Goal: Task Accomplishment & Management: Use online tool/utility

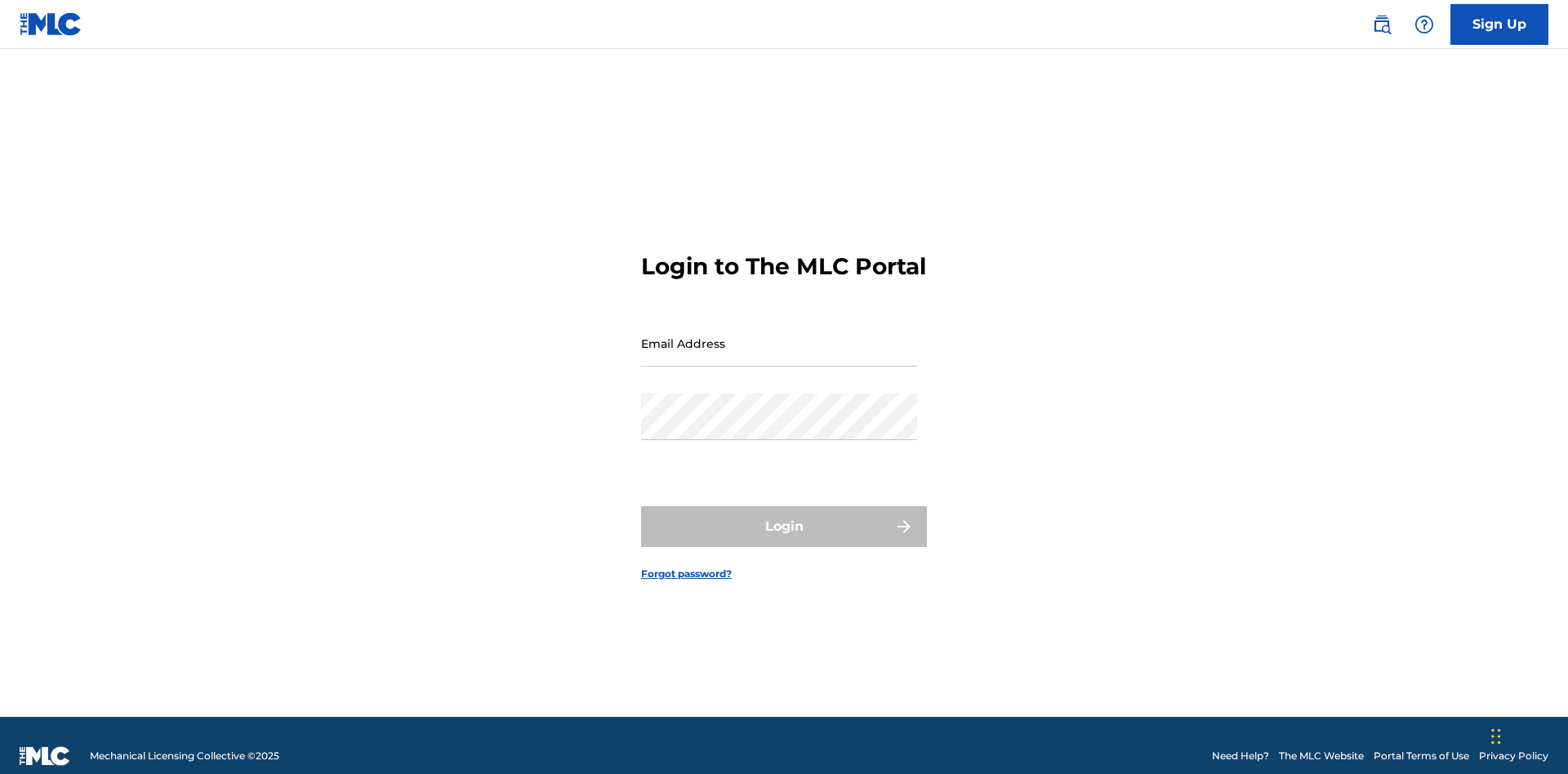
scroll to position [22, 0]
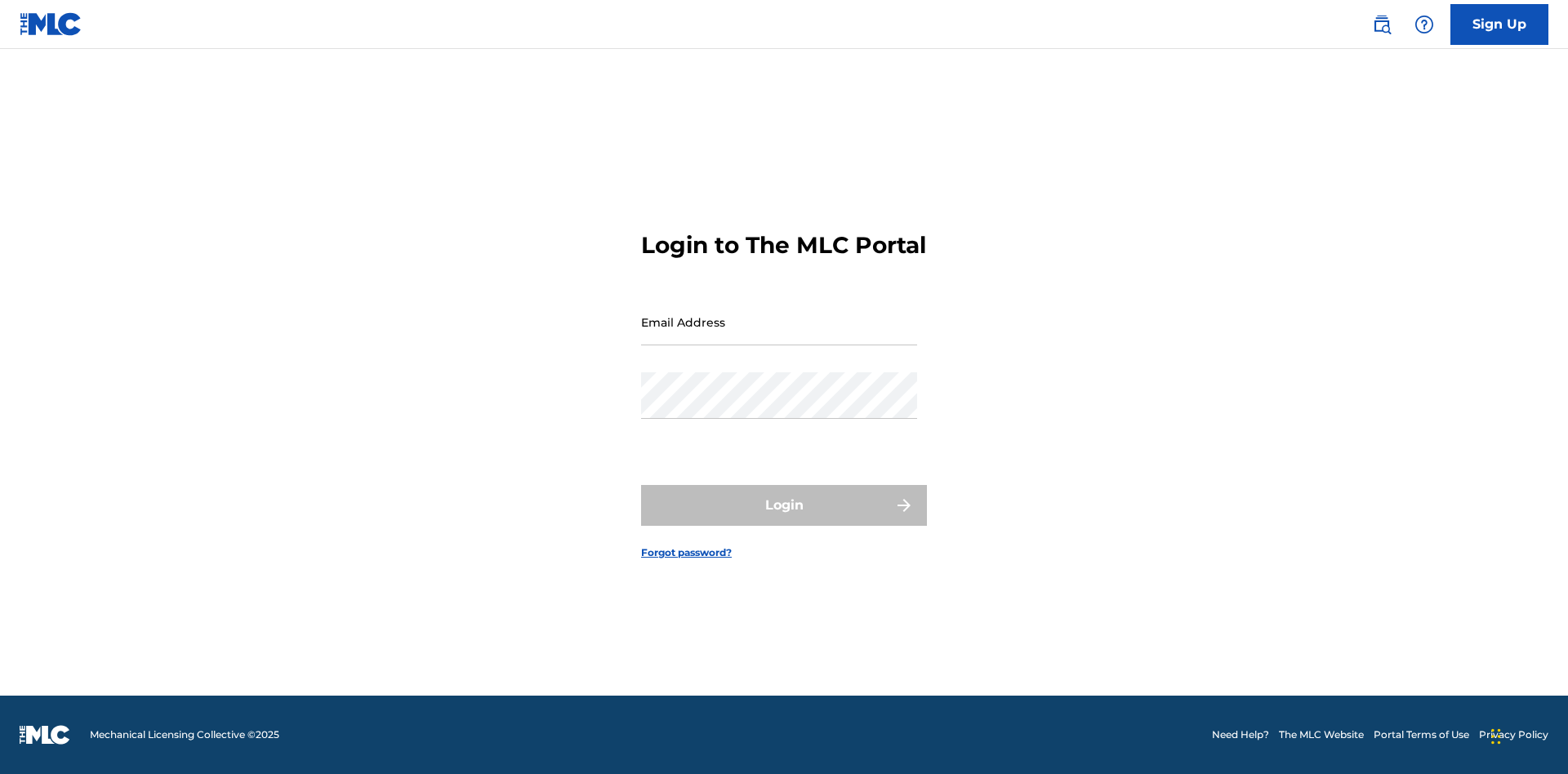
click at [779, 336] on input "Email Address" at bounding box center [779, 322] width 276 height 47
type input "[EMAIL_ADDRESS][DOMAIN_NAME]"
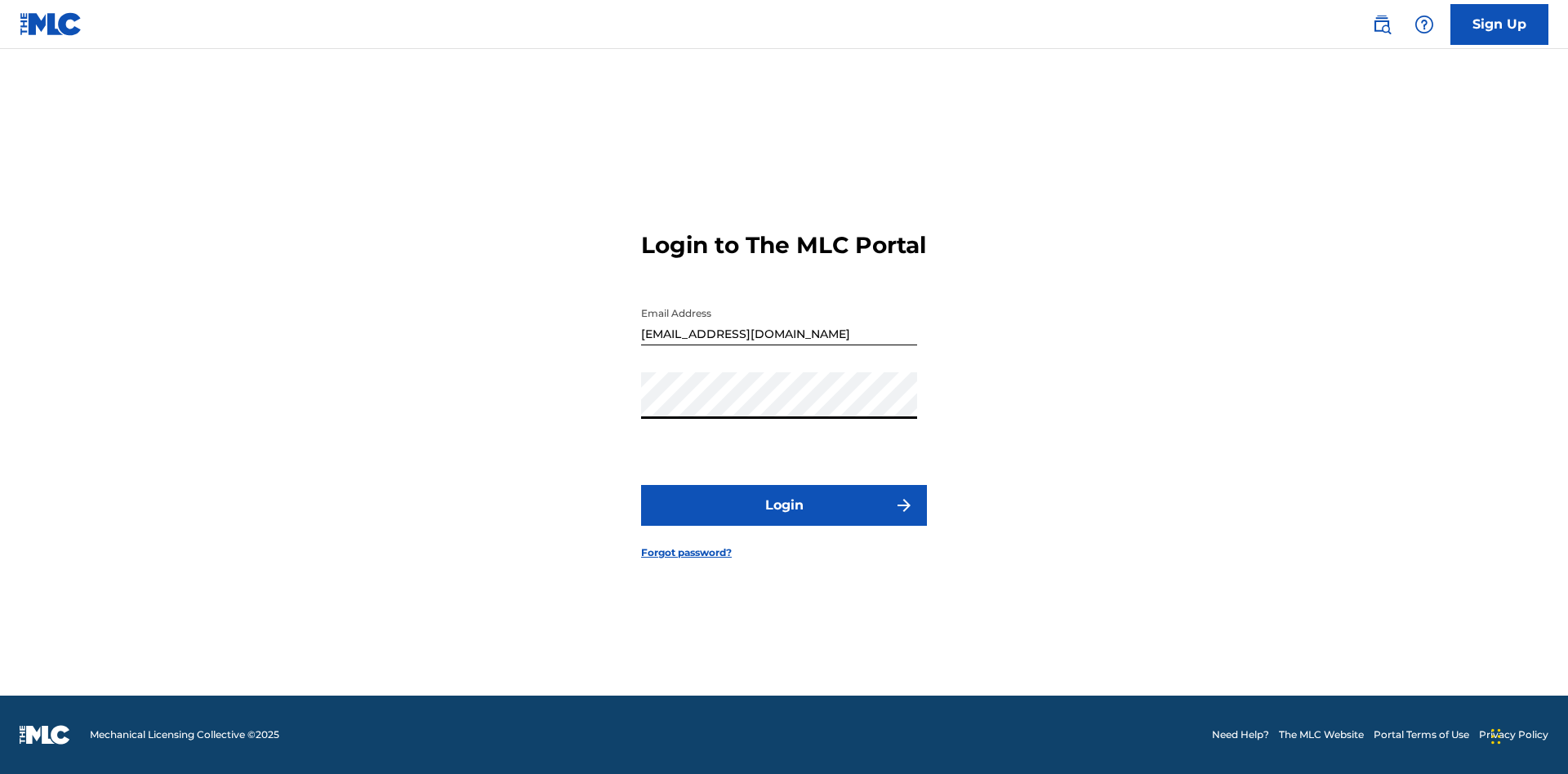
click at [784, 519] on button "Login" at bounding box center [783, 505] width 286 height 41
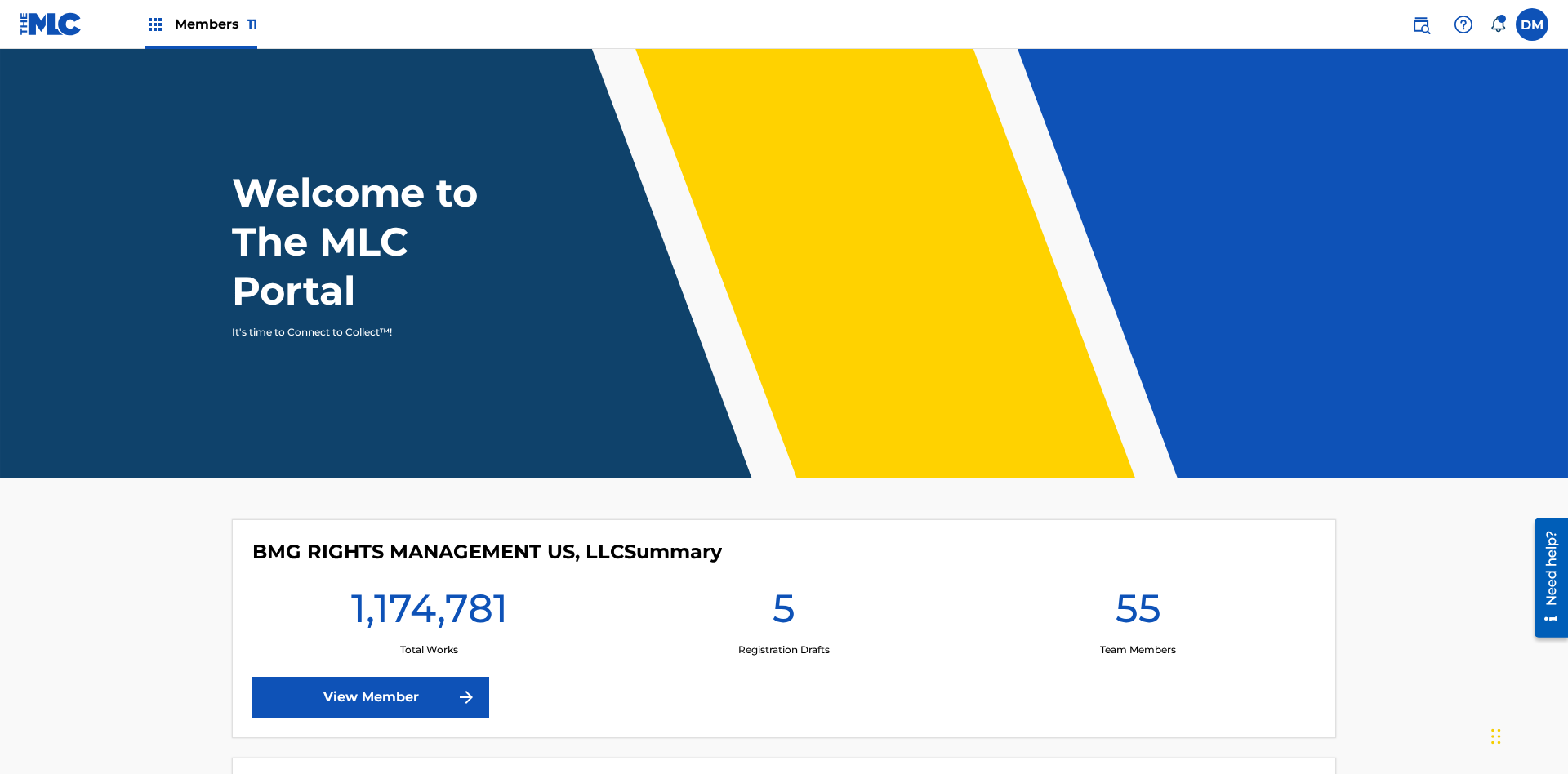
click at [201, 23] on span "Members 11" at bounding box center [216, 24] width 83 height 19
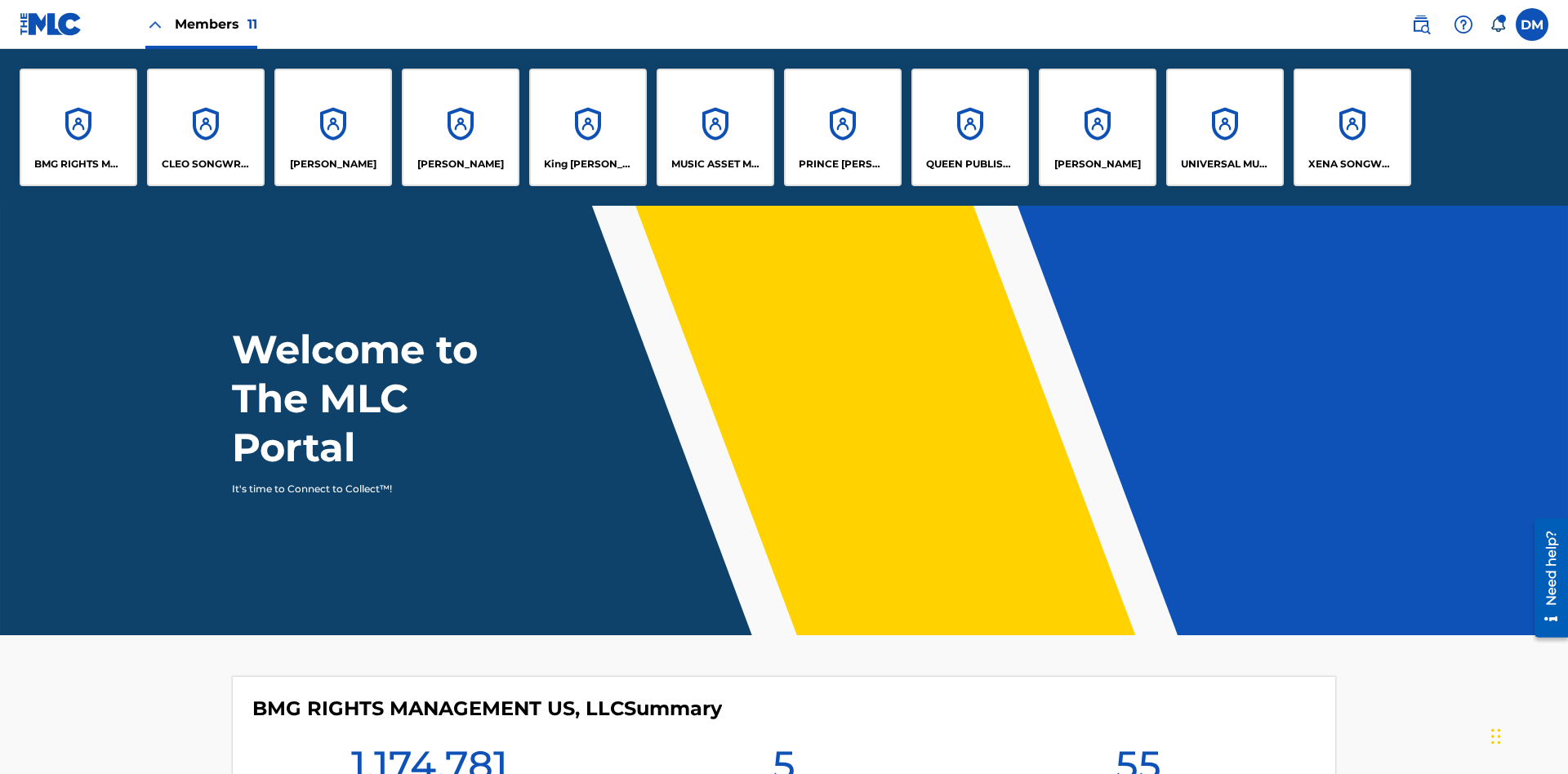
scroll to position [59, 0]
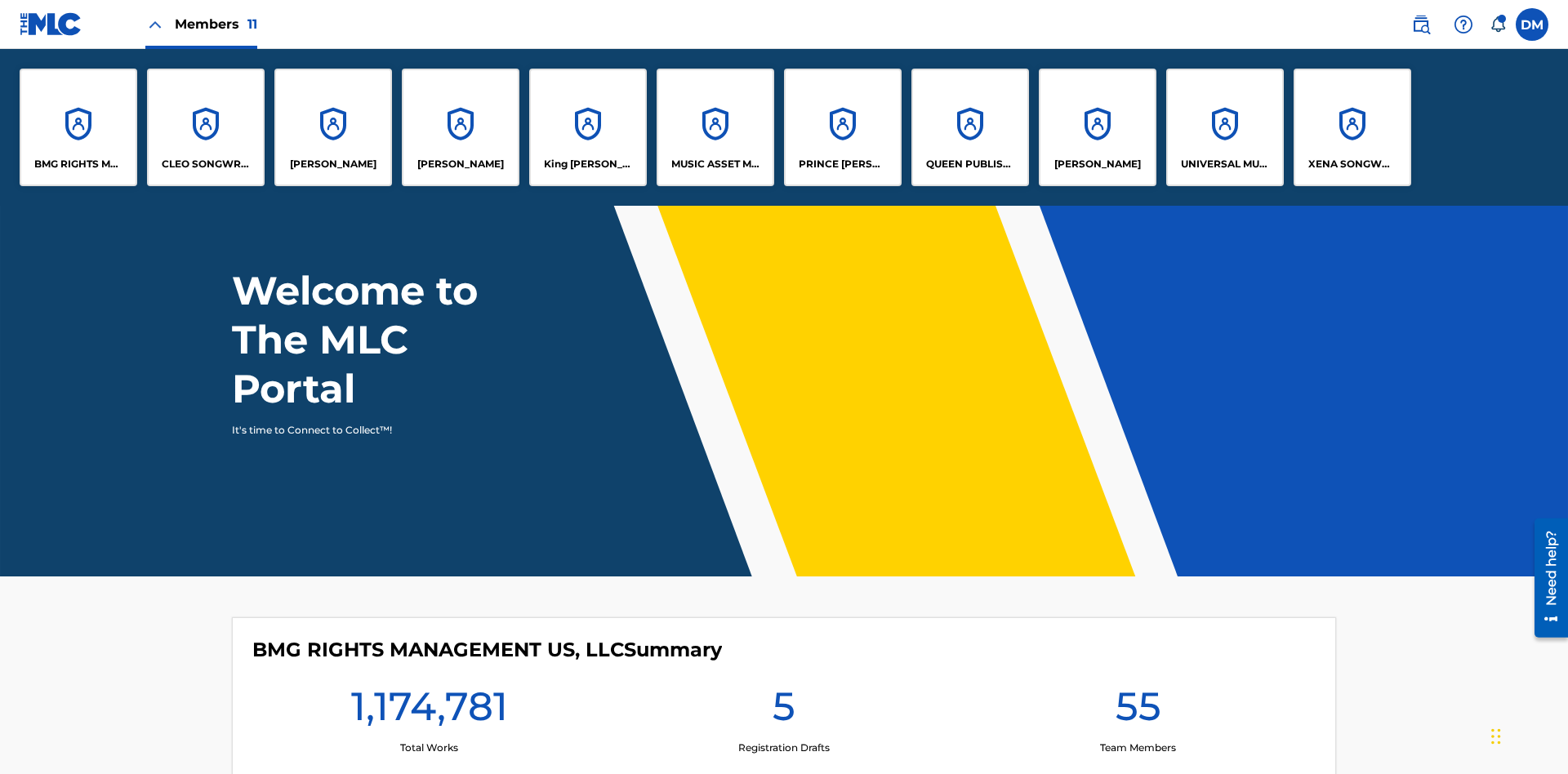
click at [460, 164] on p "[PERSON_NAME]" at bounding box center [460, 164] width 86 height 15
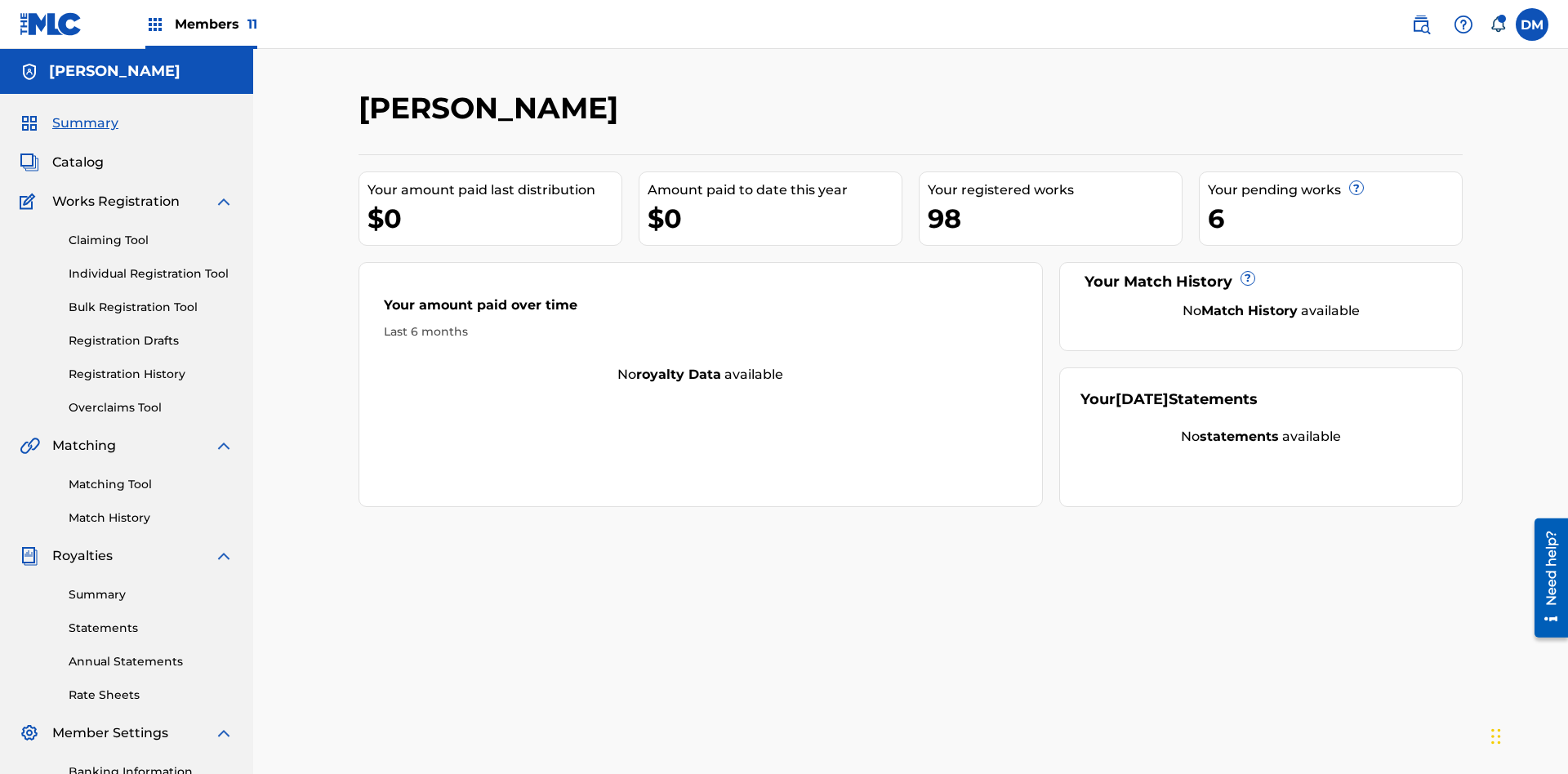
scroll to position [238, 0]
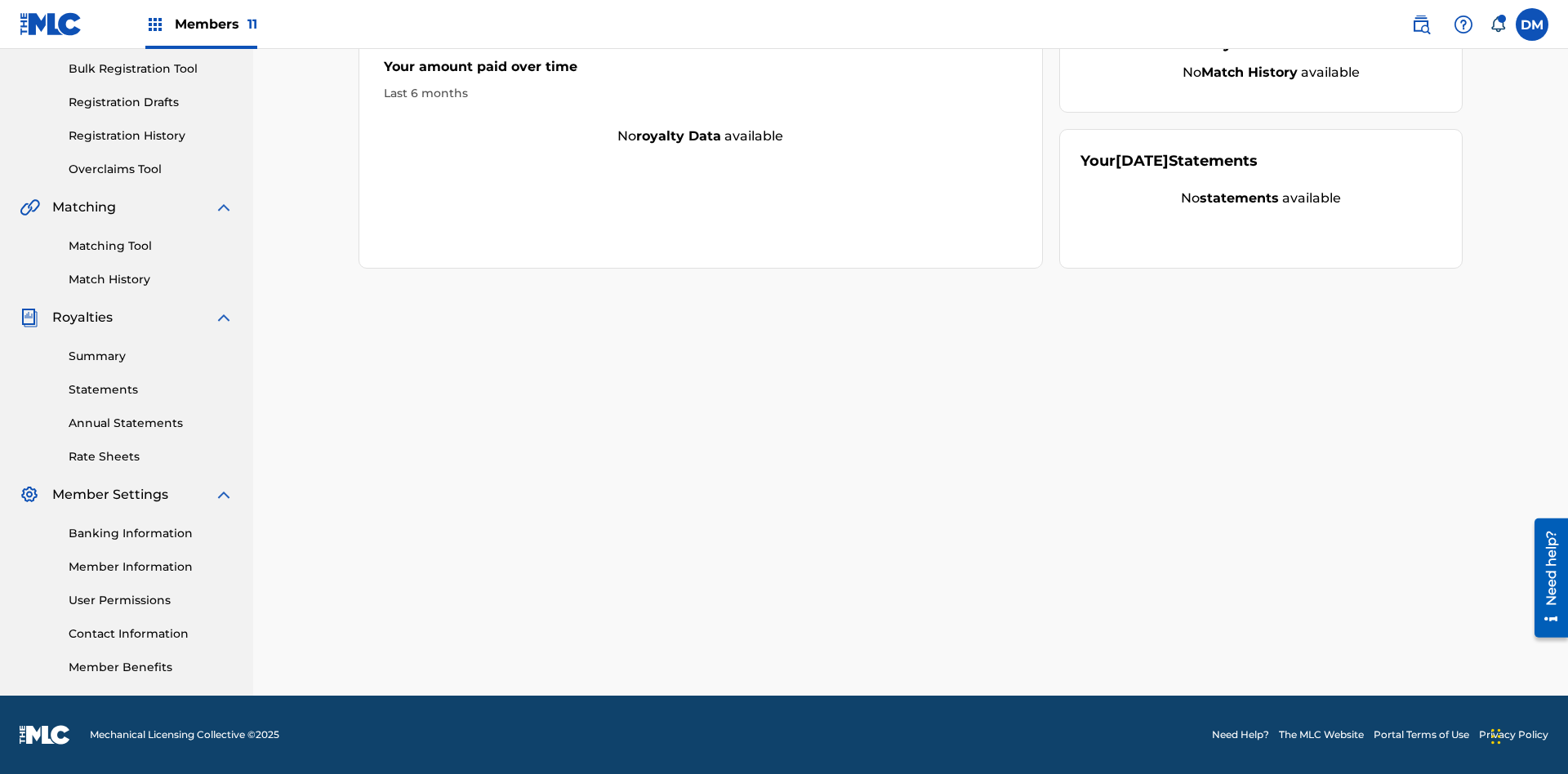
click at [151, 169] on link "Overclaims Tool" at bounding box center [150, 169] width 165 height 17
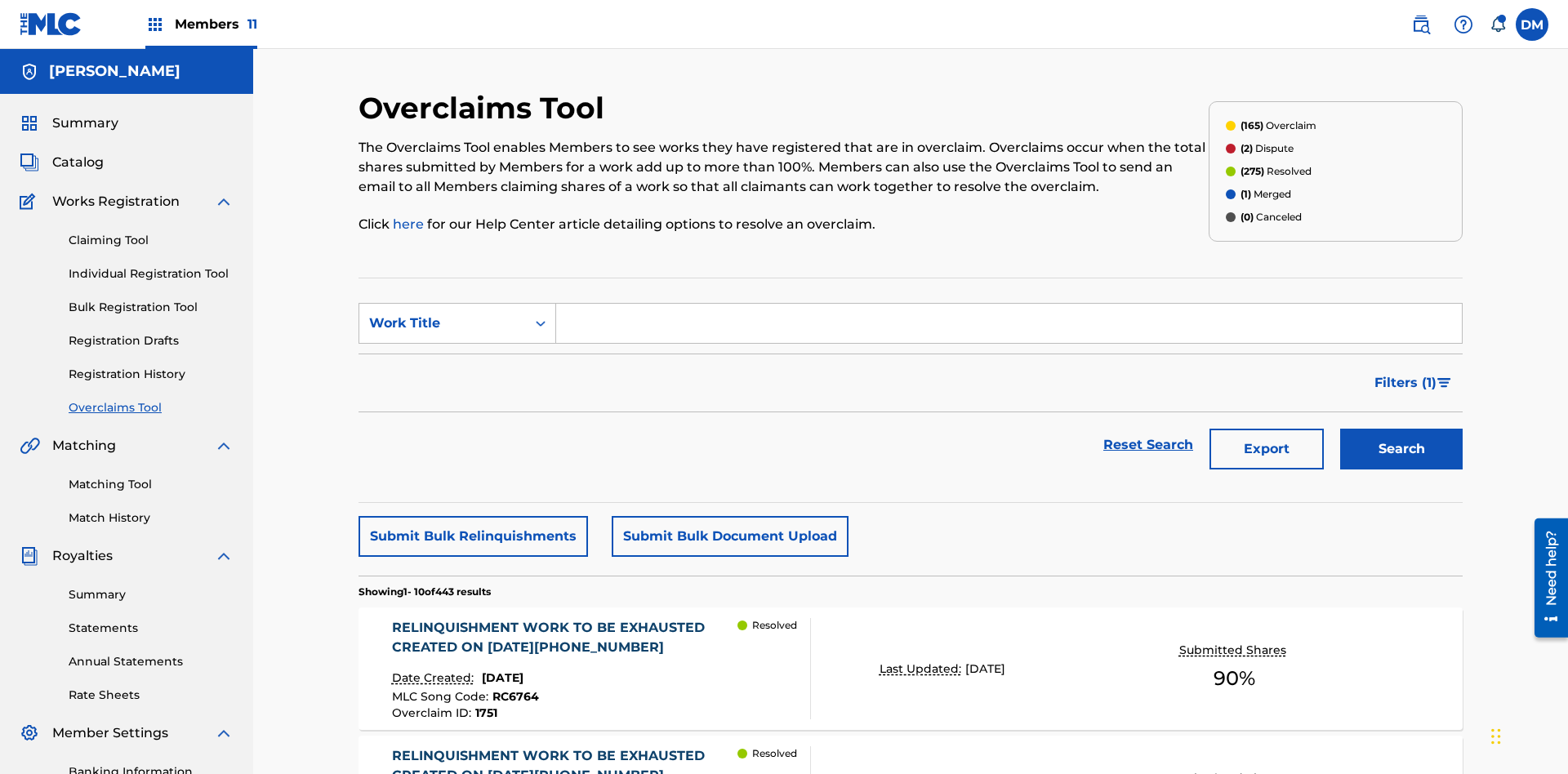
scroll to position [210, 0]
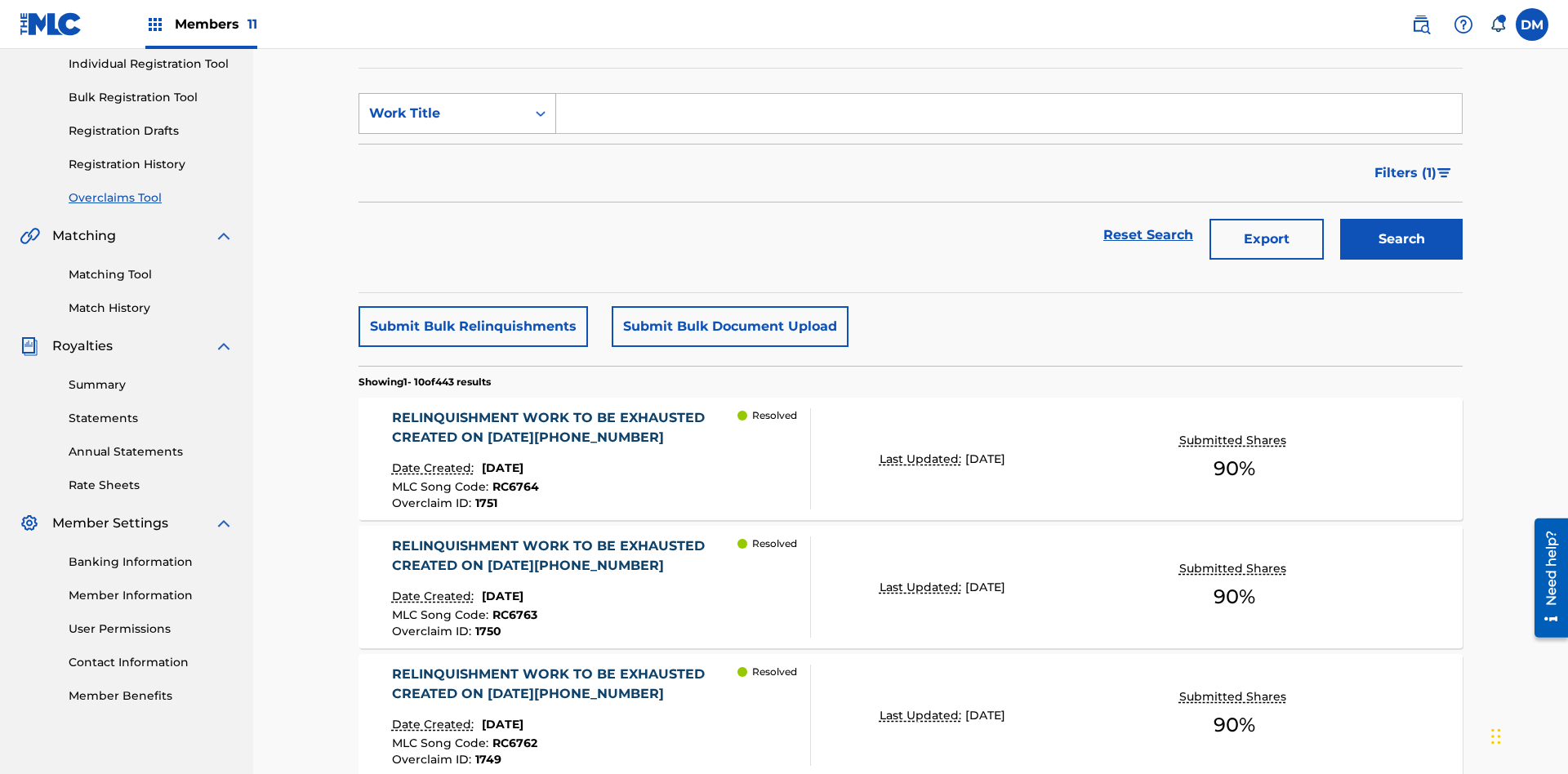
click at [443, 113] on div "Work Title" at bounding box center [442, 113] width 147 height 20
click at [458, 195] on div "Overclaim ID" at bounding box center [457, 194] width 196 height 41
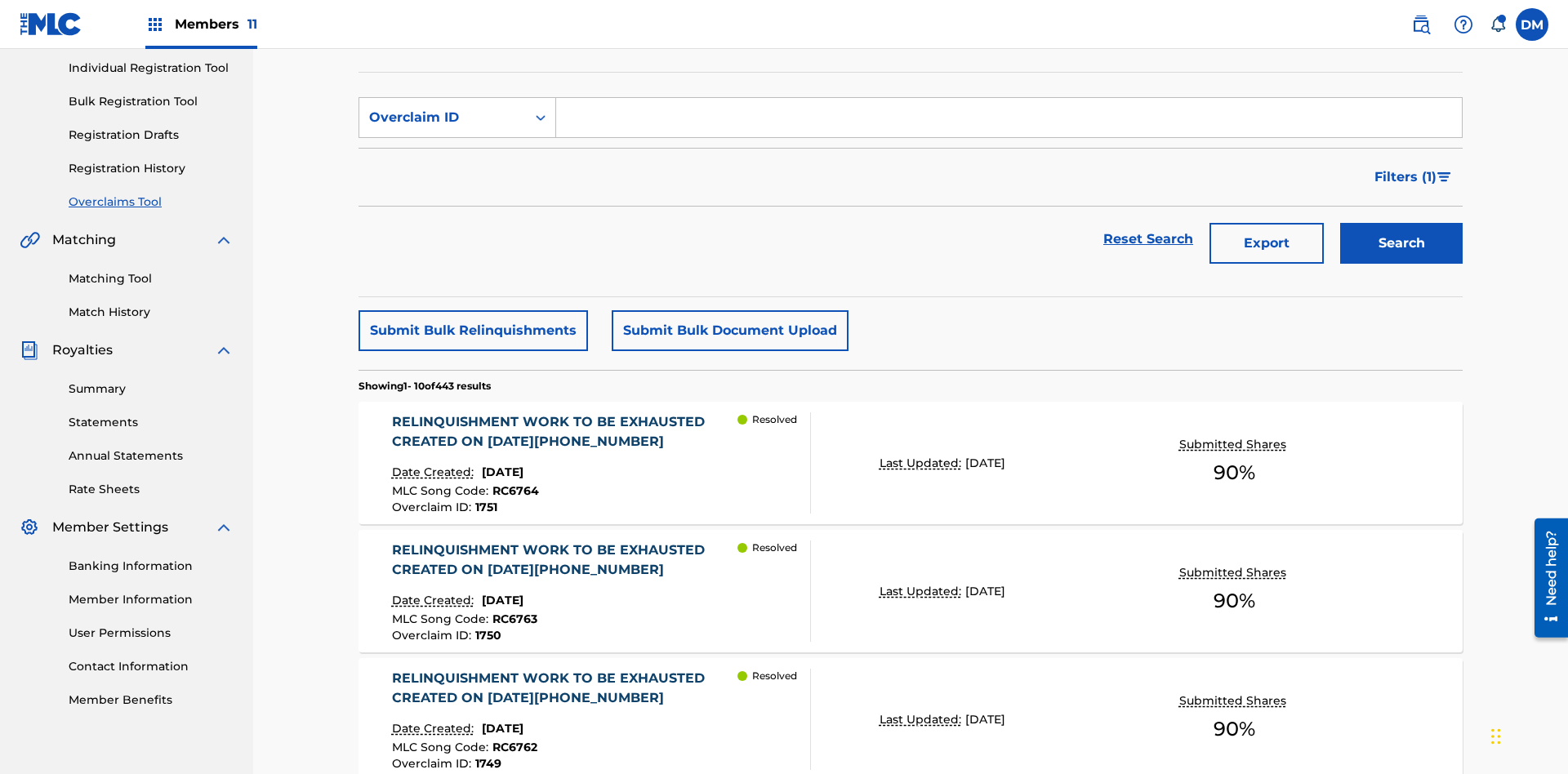
click at [1008, 117] on input "Search Form" at bounding box center [1008, 117] width 906 height 39
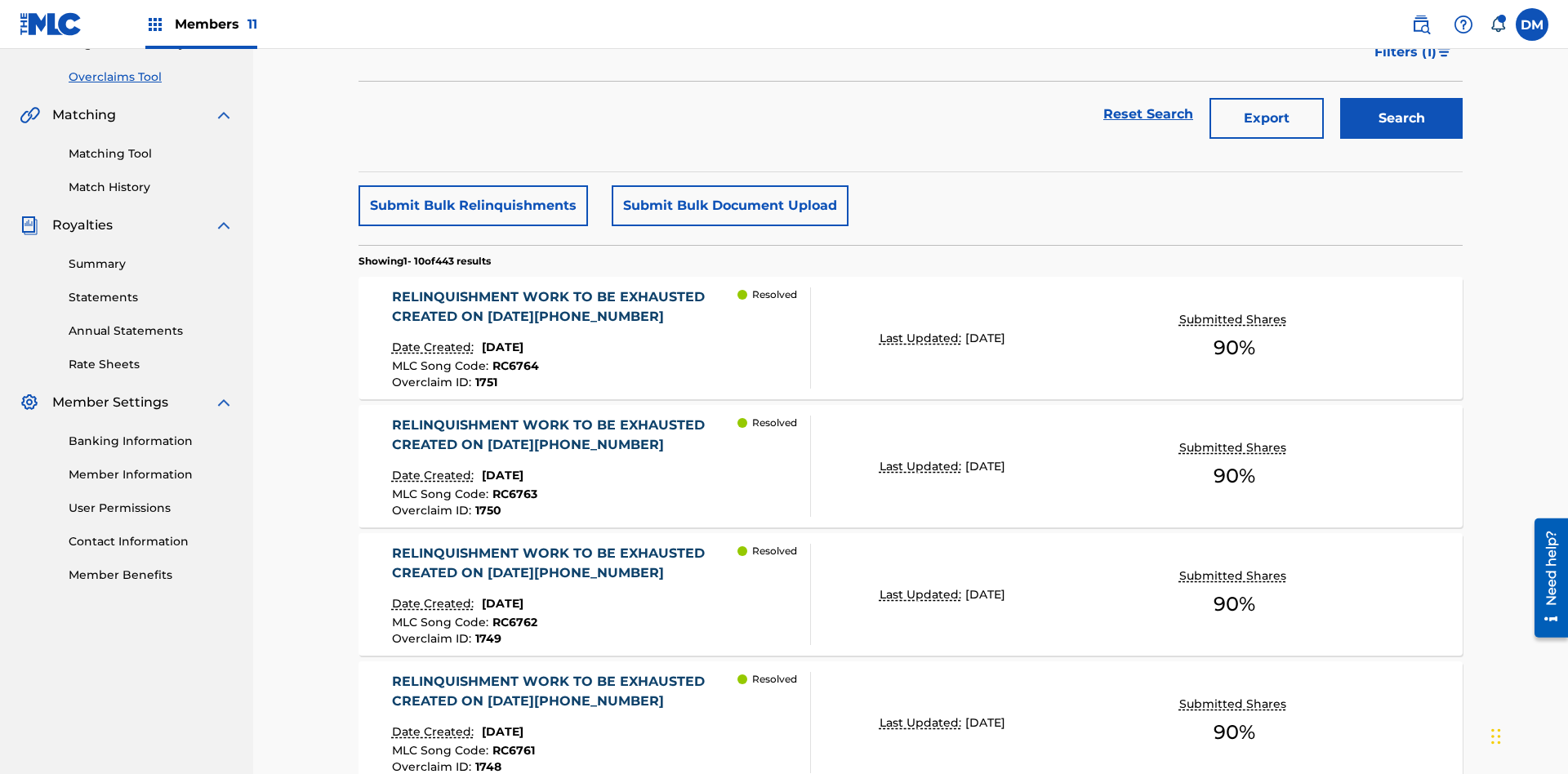
type input "1653"
click at [1401, 118] on button "Search" at bounding box center [1401, 117] width 123 height 41
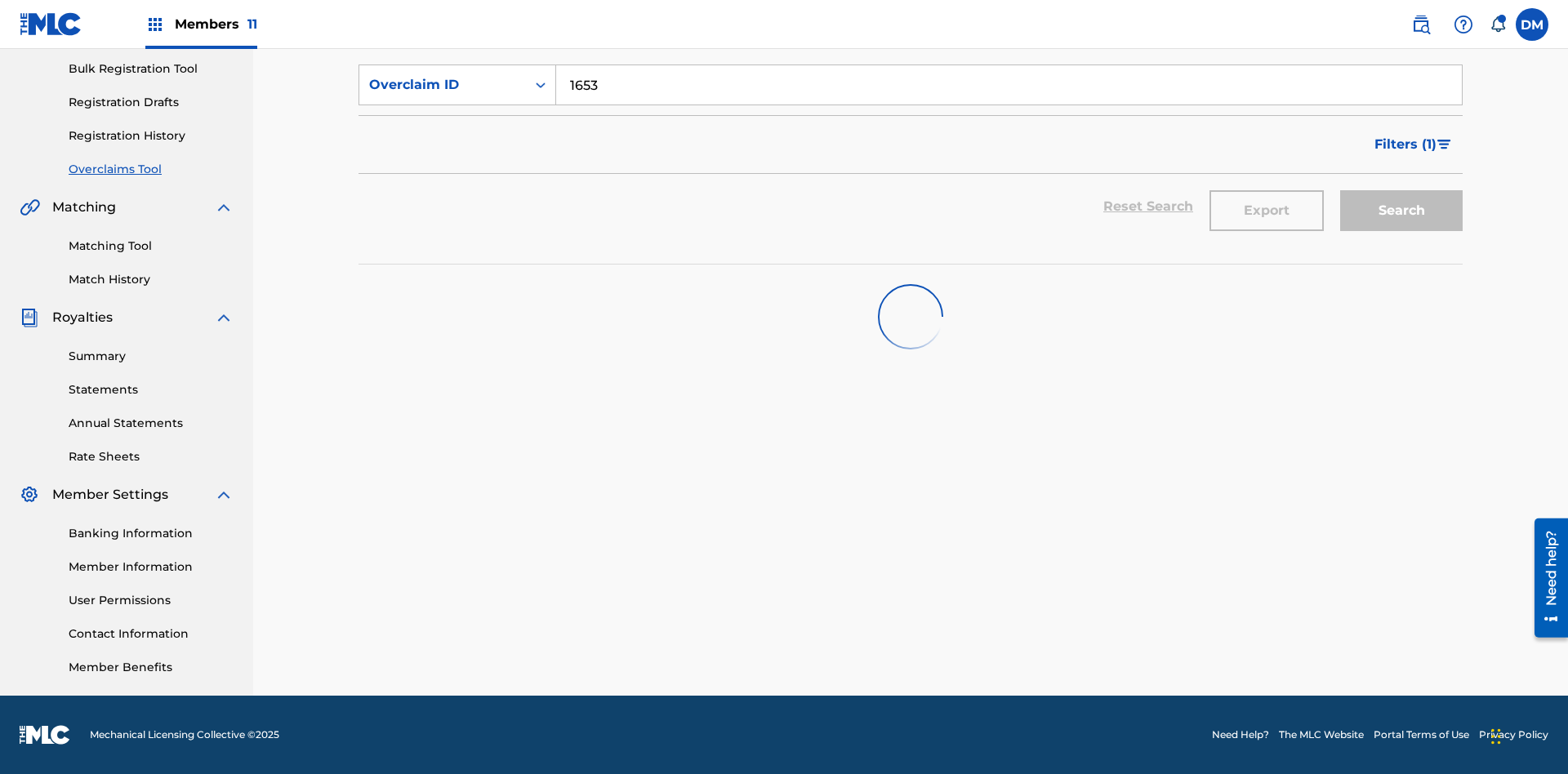
scroll to position [238, 0]
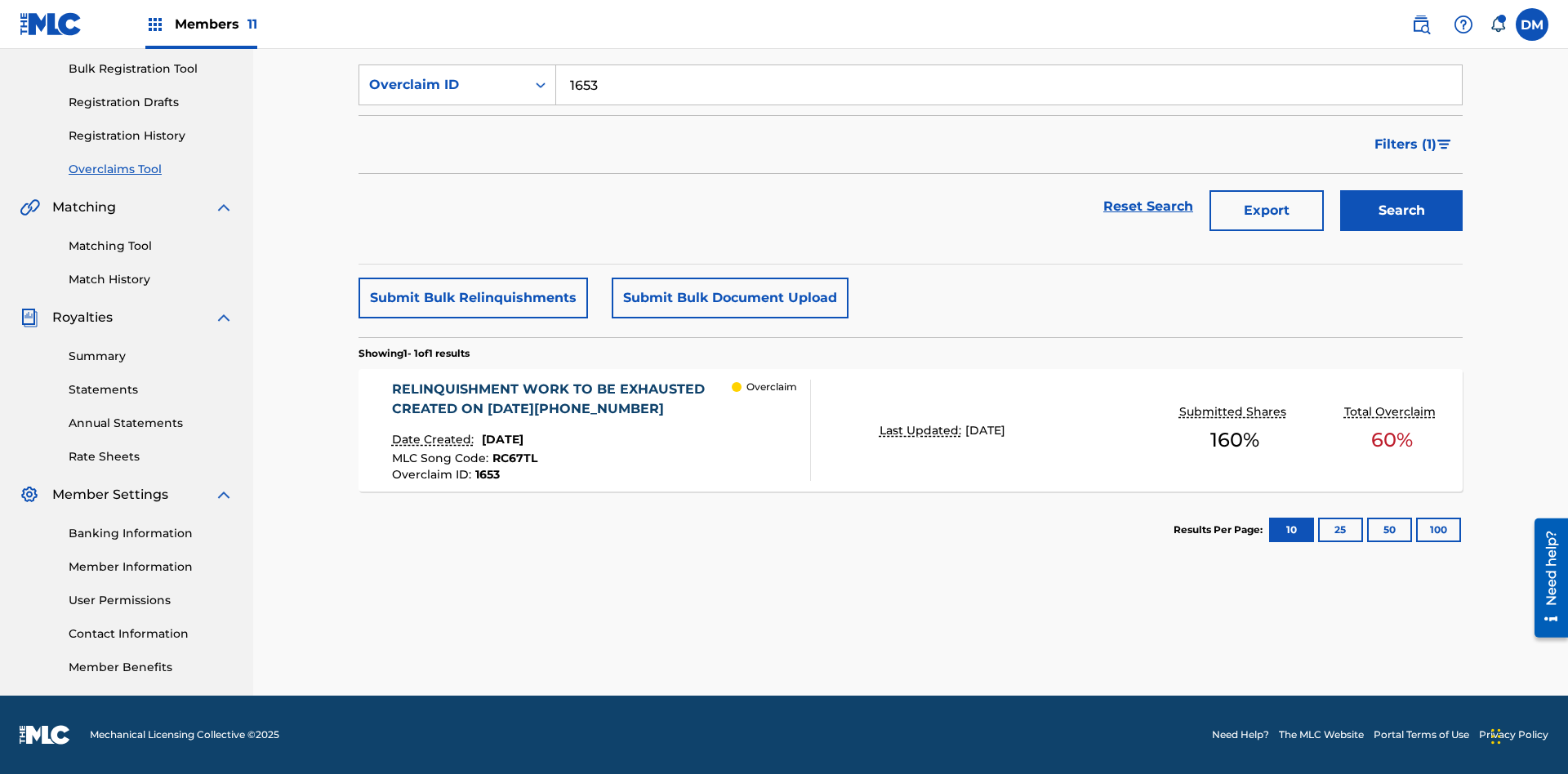
click at [561, 399] on div "RELINQUISHMENT WORK TO BE EXHAUSTED CREATED ON [DATE][PHONE_NUMBER]" at bounding box center [562, 399] width 340 height 39
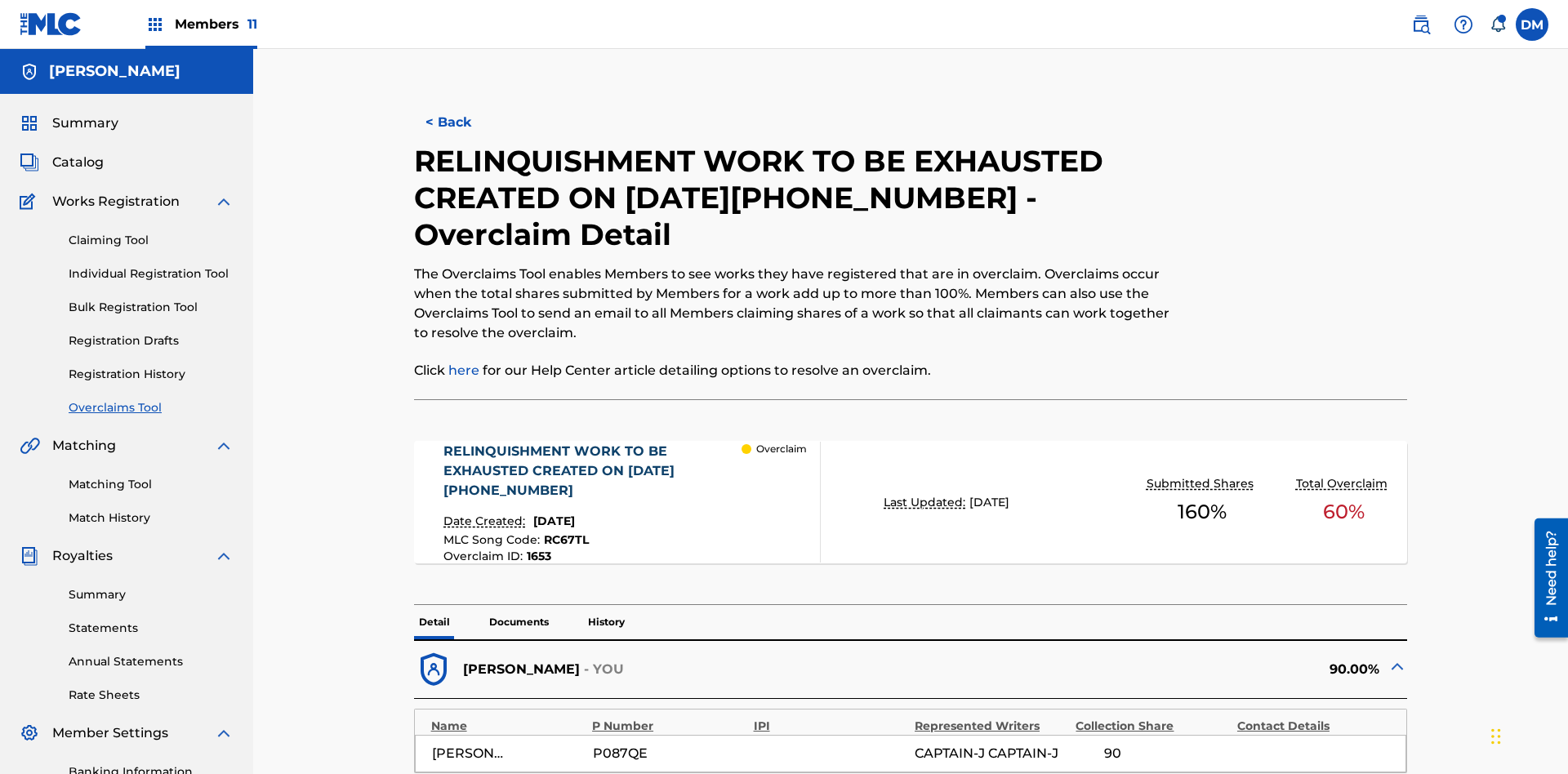
scroll to position [513, 0]
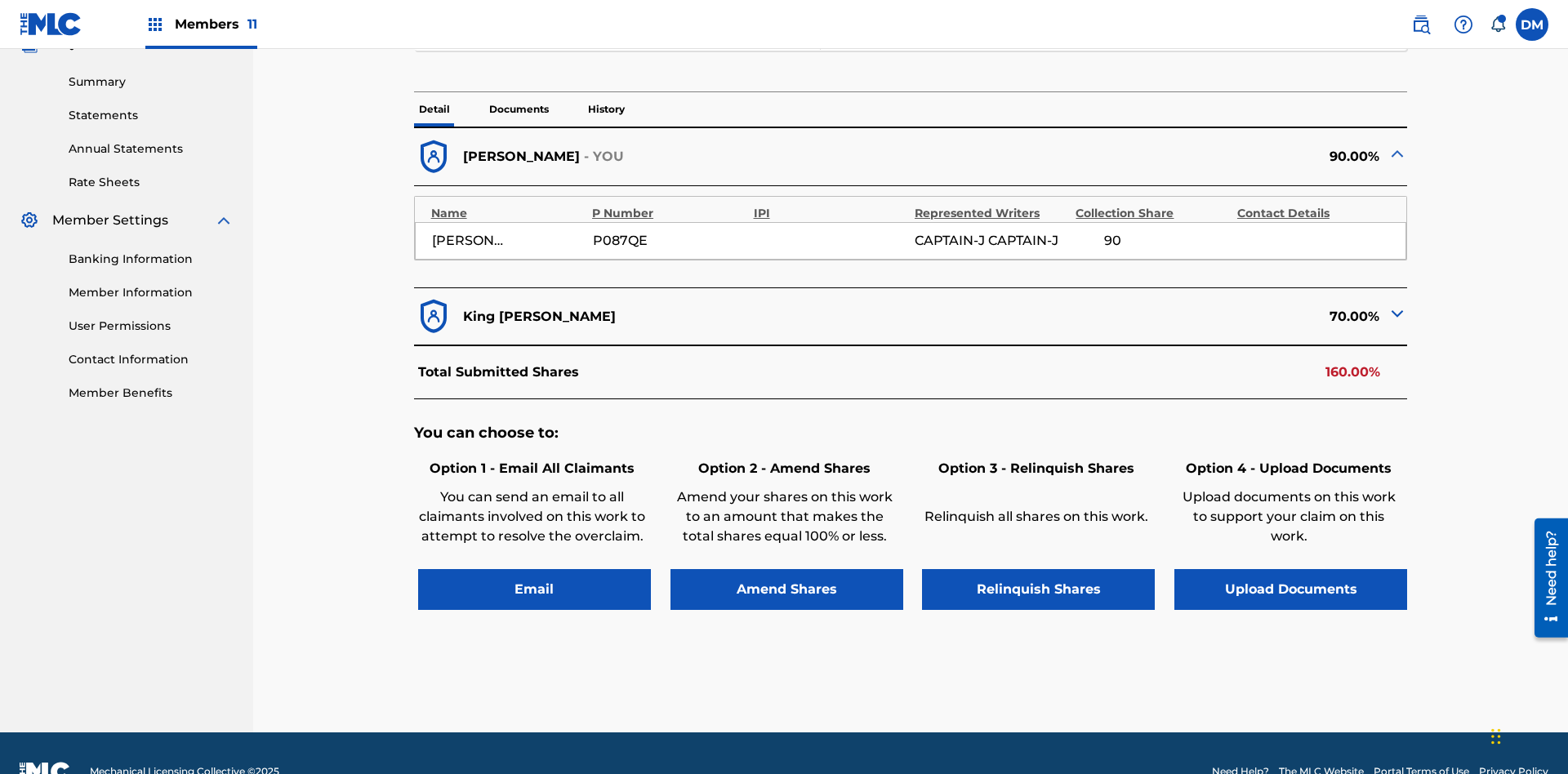
click at [1038, 569] on button "Relinquish Shares" at bounding box center [1039, 589] width 233 height 41
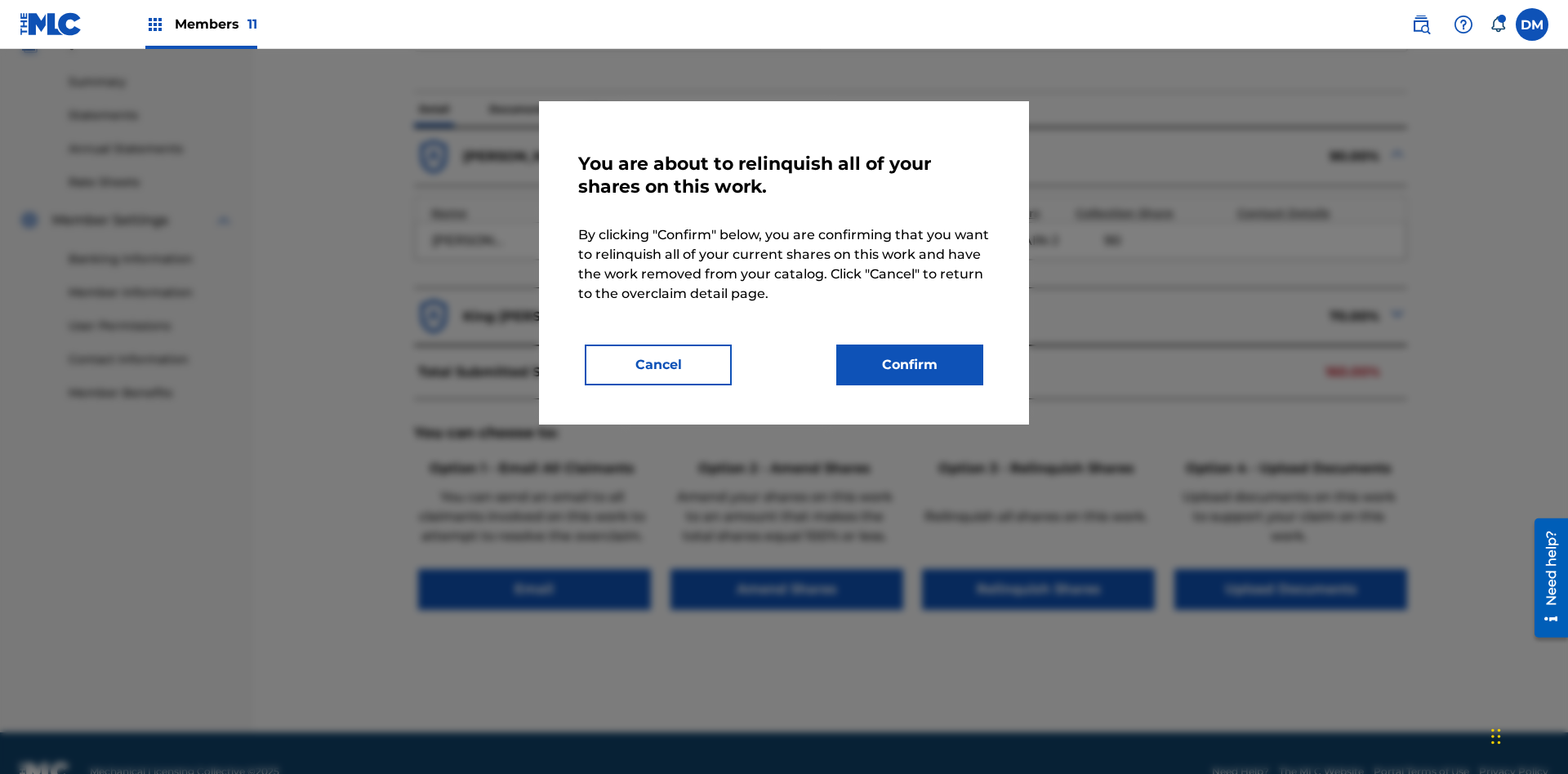
click at [909, 365] on button "Confirm" at bounding box center [909, 365] width 147 height 41
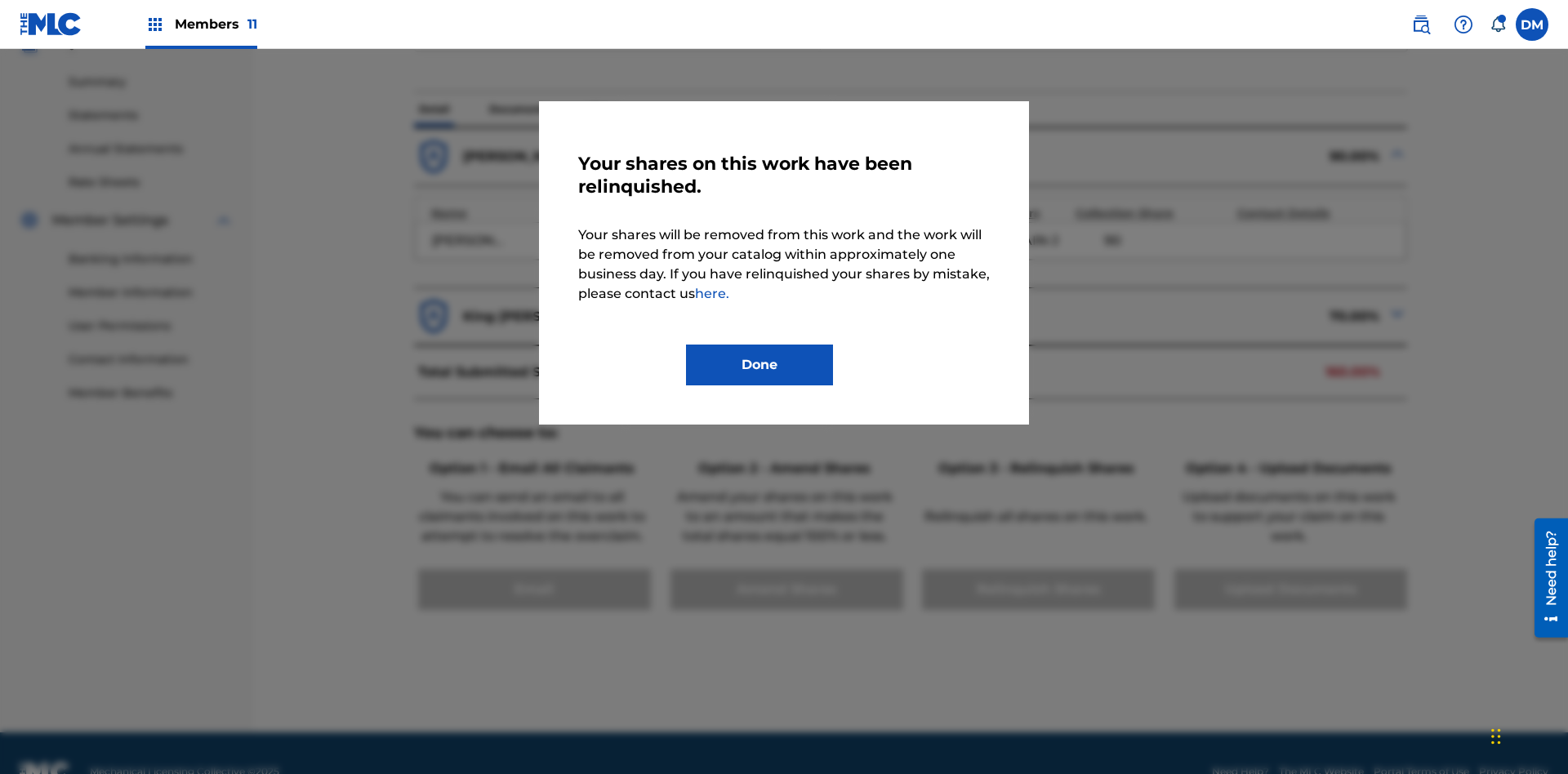
click at [759, 365] on button "Done" at bounding box center [759, 365] width 147 height 41
